Goal: Task Accomplishment & Management: Manage account settings

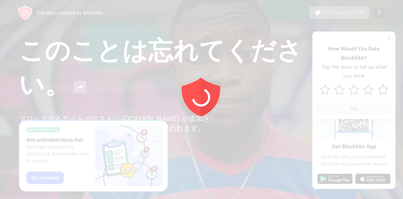
click at [387, 39] on div at bounding box center [201, 99] width 403 height 199
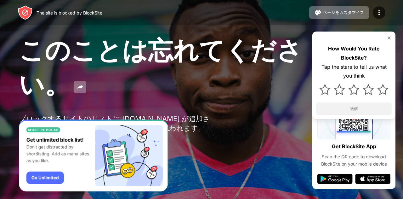
click at [388, 37] on img at bounding box center [389, 37] width 5 height 5
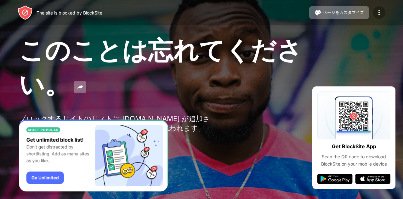
click at [382, 14] on img at bounding box center [379, 13] width 8 height 8
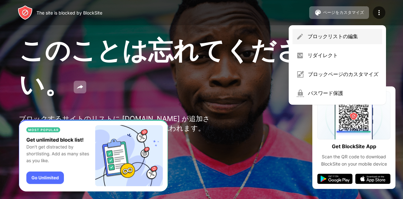
click at [341, 36] on div "ブロックリストの編集" at bounding box center [343, 36] width 71 height 7
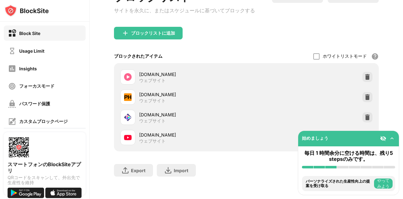
scroll to position [57, 0]
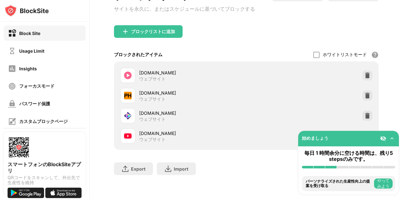
drag, startPoint x: 403, startPoint y: 22, endPoint x: 403, endPoint y: 76, distance: 53.2
click at [403, 76] on div "35 3 [PERSON_NAME] [PERSON_NAME] View Account Insights Rewards Settings Support…" at bounding box center [246, 99] width 313 height 199
click at [364, 112] on img at bounding box center [367, 115] width 6 height 6
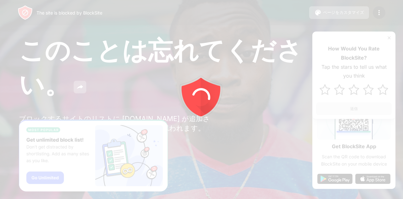
click at [390, 38] on div at bounding box center [201, 99] width 403 height 199
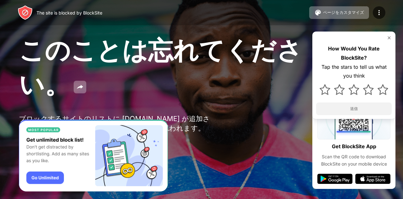
click at [387, 37] on img at bounding box center [389, 37] width 5 height 5
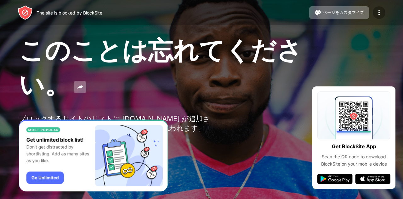
click at [379, 17] on div at bounding box center [379, 12] width 13 height 13
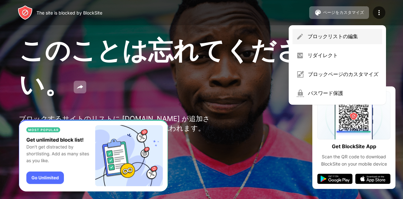
click at [340, 34] on div "ブロックリストの編集" at bounding box center [343, 36] width 71 height 7
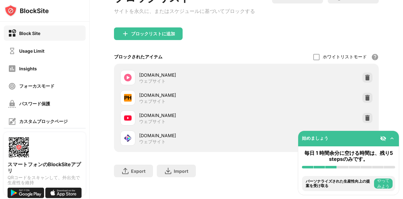
scroll to position [57, 0]
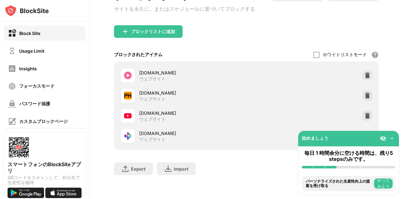
drag, startPoint x: 403, startPoint y: 32, endPoint x: 403, endPoint y: 83, distance: 50.4
click at [403, 83] on div "35 3 [PERSON_NAME] [PERSON_NAME] View Account Insights Rewards Settings Support…" at bounding box center [246, 99] width 313 height 199
click at [364, 133] on img at bounding box center [367, 136] width 6 height 6
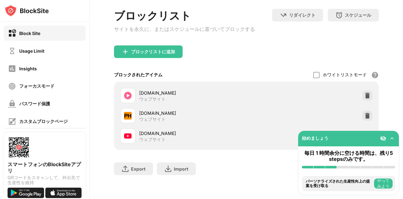
scroll to position [37, 0]
